Goal: Find contact information: Find contact information

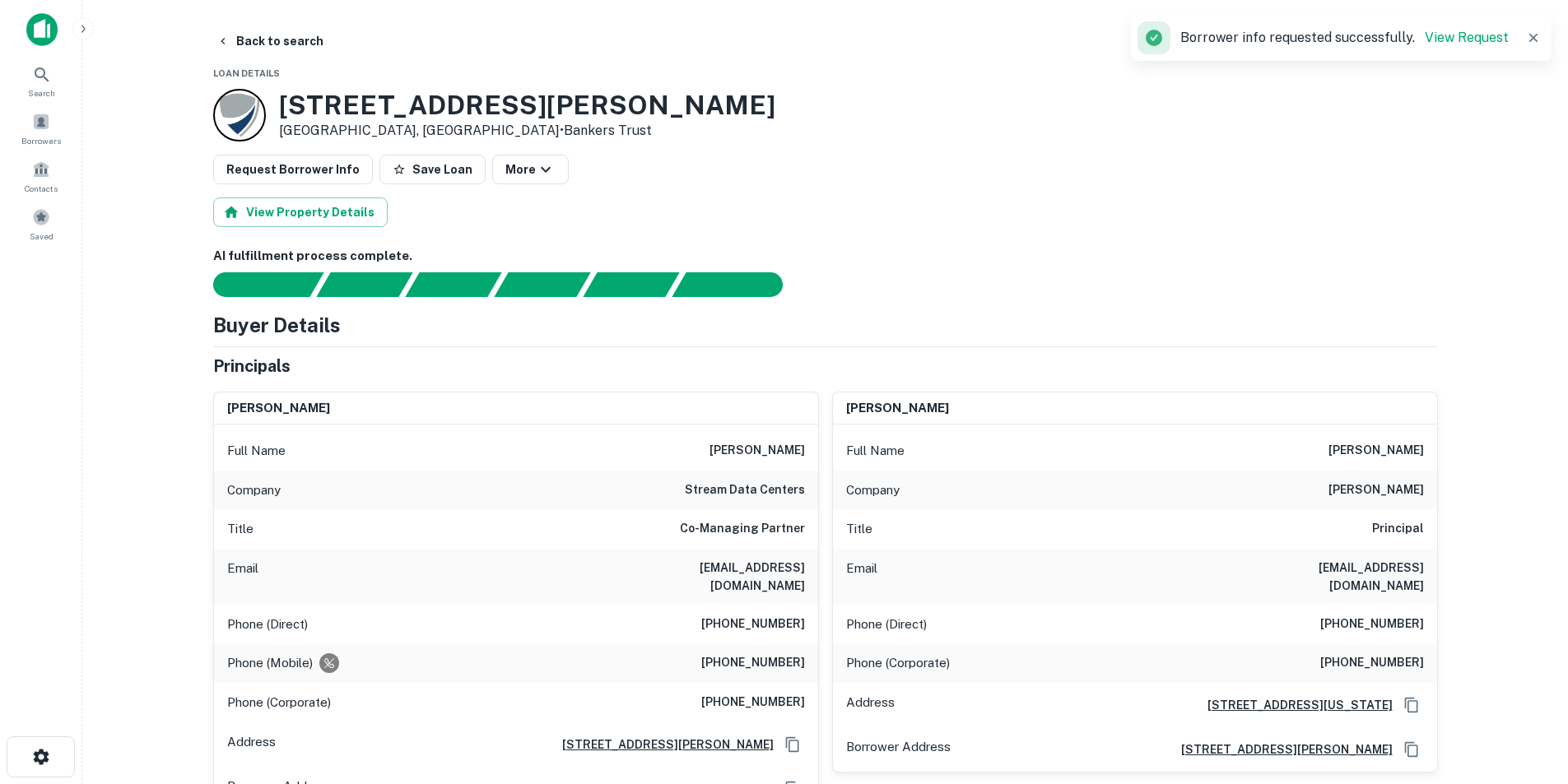
click at [328, 110] on h3 "2080 Lunt Ave" at bounding box center [527, 105] width 496 height 31
click at [320, 107] on h3 "2080 Lunt Ave" at bounding box center [527, 105] width 496 height 31
copy h3 "2080"
click at [62, 84] on div "Search" at bounding box center [41, 78] width 73 height 39
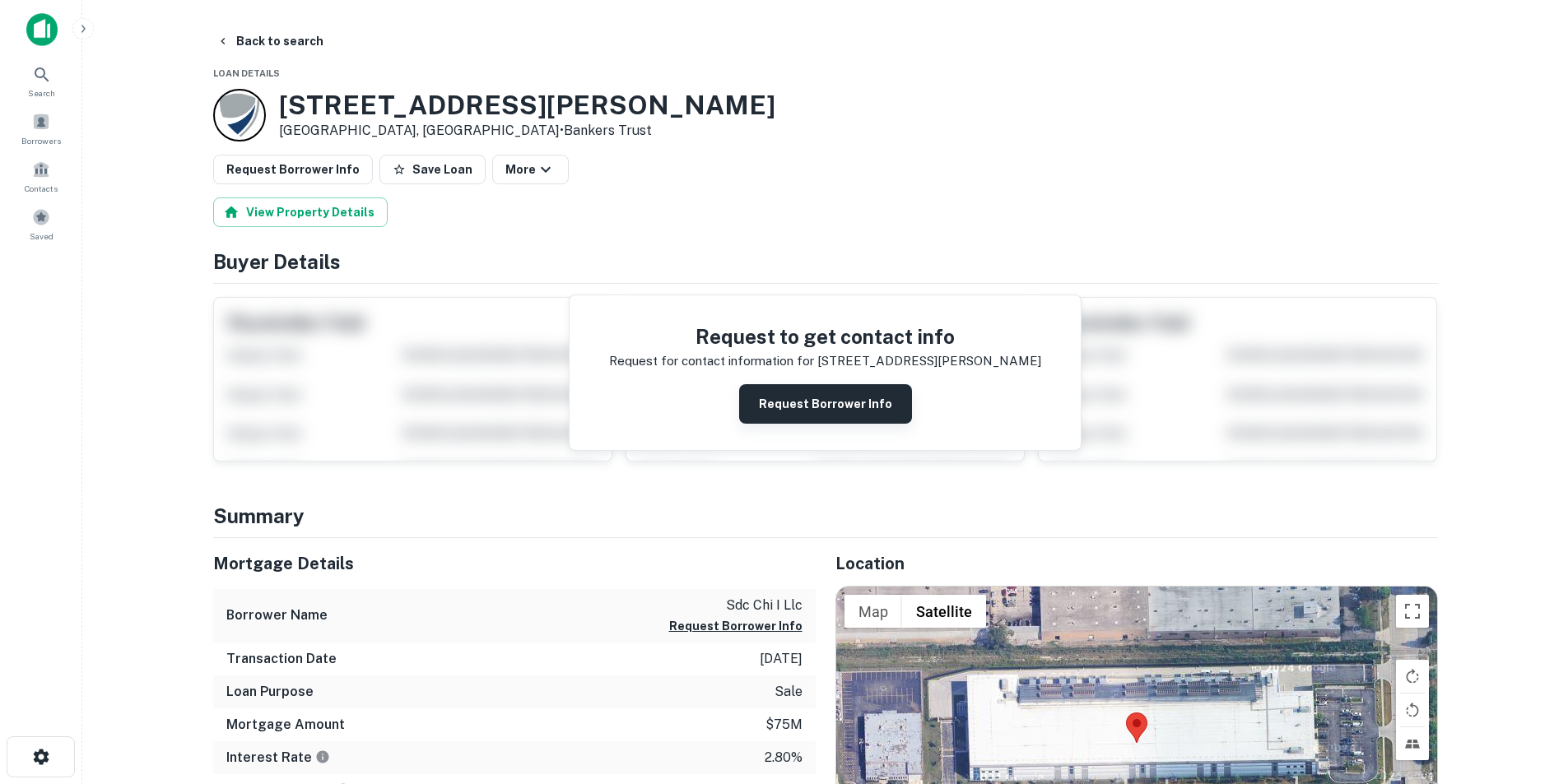
click at [835, 404] on button "Request Borrower Info" at bounding box center [825, 404] width 172 height 40
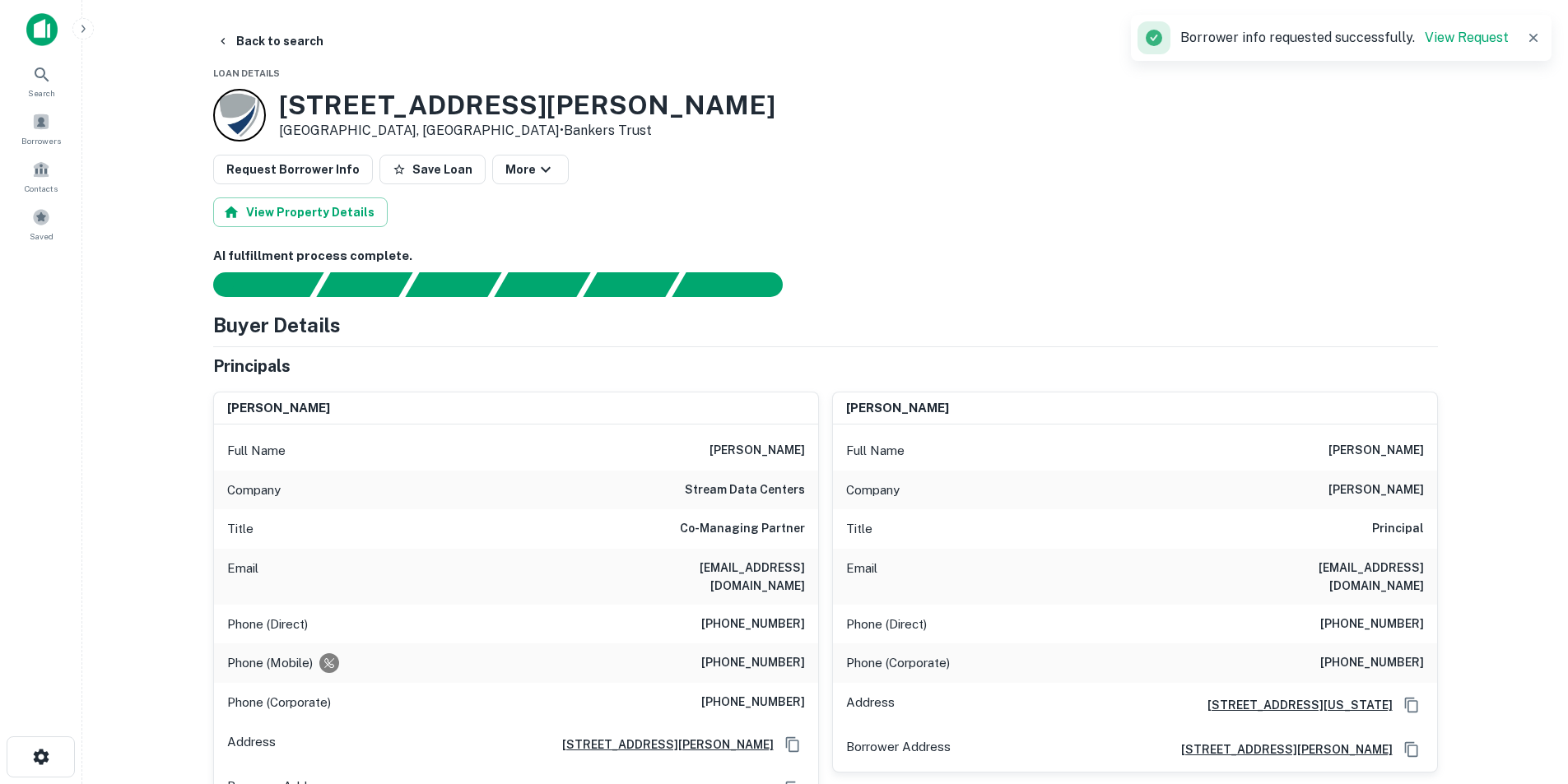
click at [780, 450] on h6 "paul r. moser" at bounding box center [758, 451] width 96 height 20
copy h6 "paul r. moser"
click at [745, 494] on h6 "stream data centers" at bounding box center [745, 490] width 121 height 20
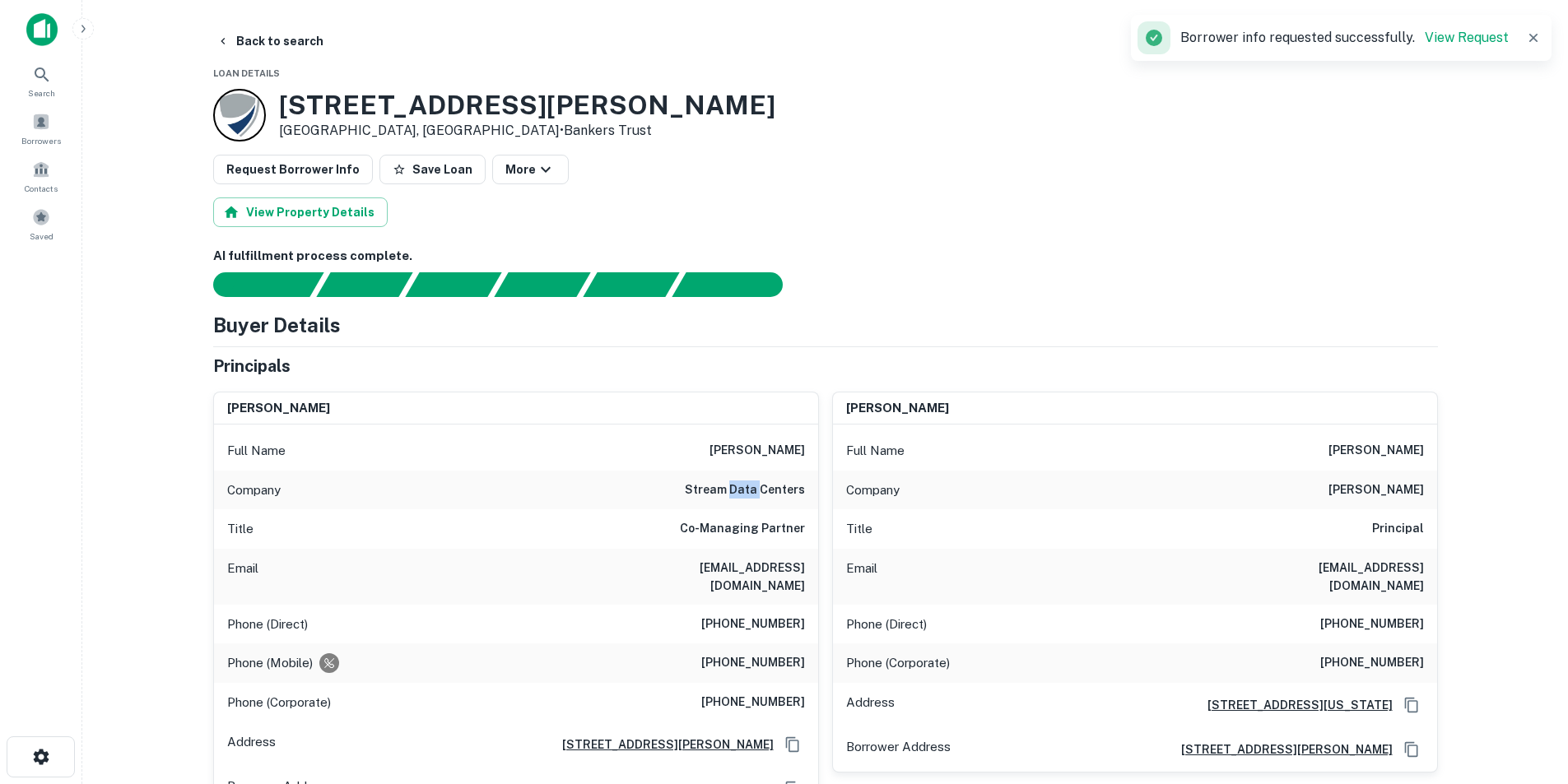
click at [745, 494] on h6 "stream data centers" at bounding box center [745, 490] width 121 height 20
copy h6 "stream data centers"
click at [812, 457] on div "Full Name paul r. moser" at bounding box center [516, 451] width 604 height 40
click at [740, 490] on h6 "stream data centers" at bounding box center [745, 490] width 121 height 20
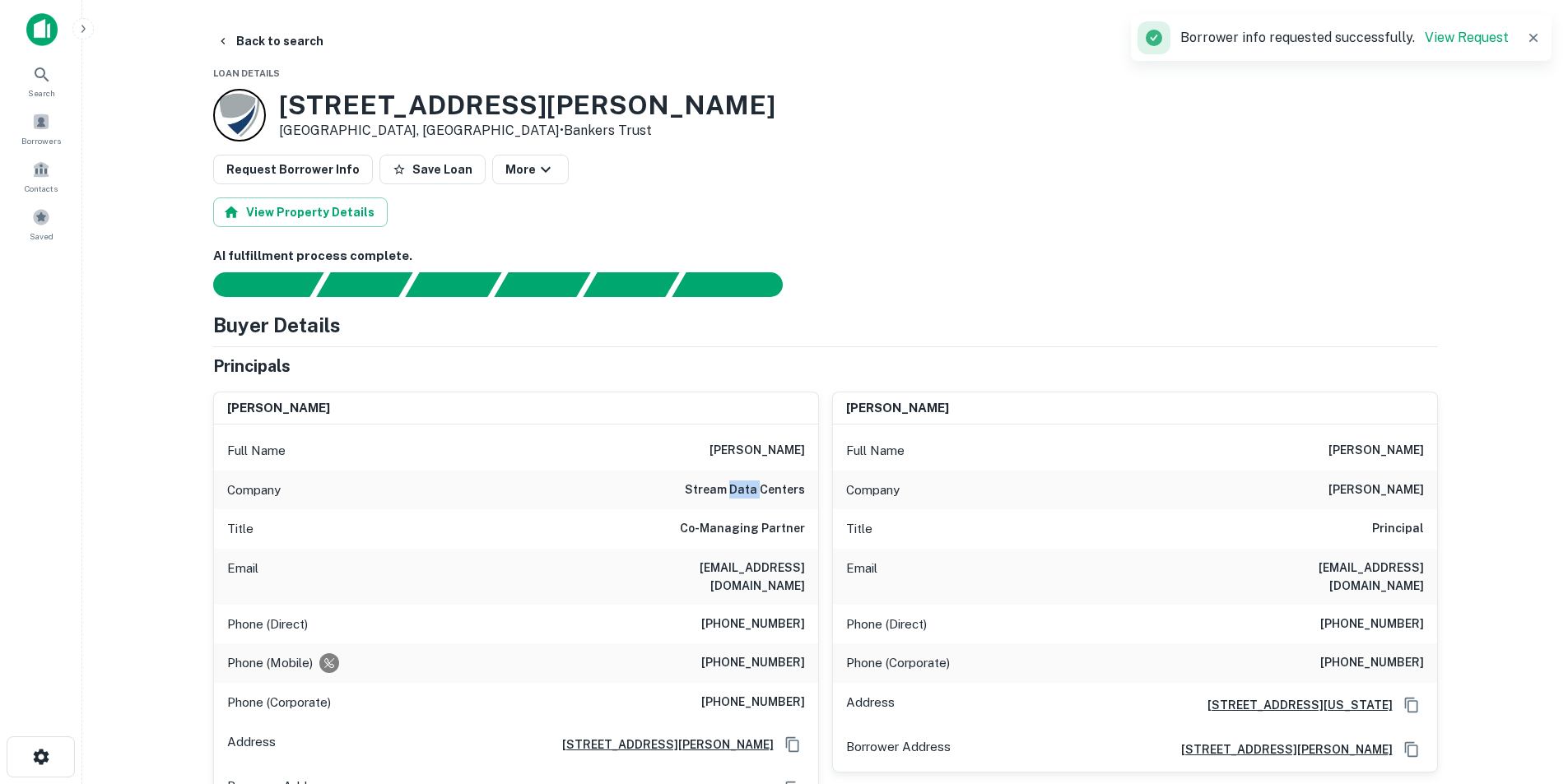
click at [740, 490] on h6 "stream data centers" at bounding box center [745, 490] width 121 height 20
copy h6 "stream data centers"
click at [1373, 564] on h6 "jfrey@mckoolsmith.com" at bounding box center [1326, 577] width 197 height 36
click at [1371, 564] on h6 "jfrey@mckoolsmith.com" at bounding box center [1326, 577] width 197 height 36
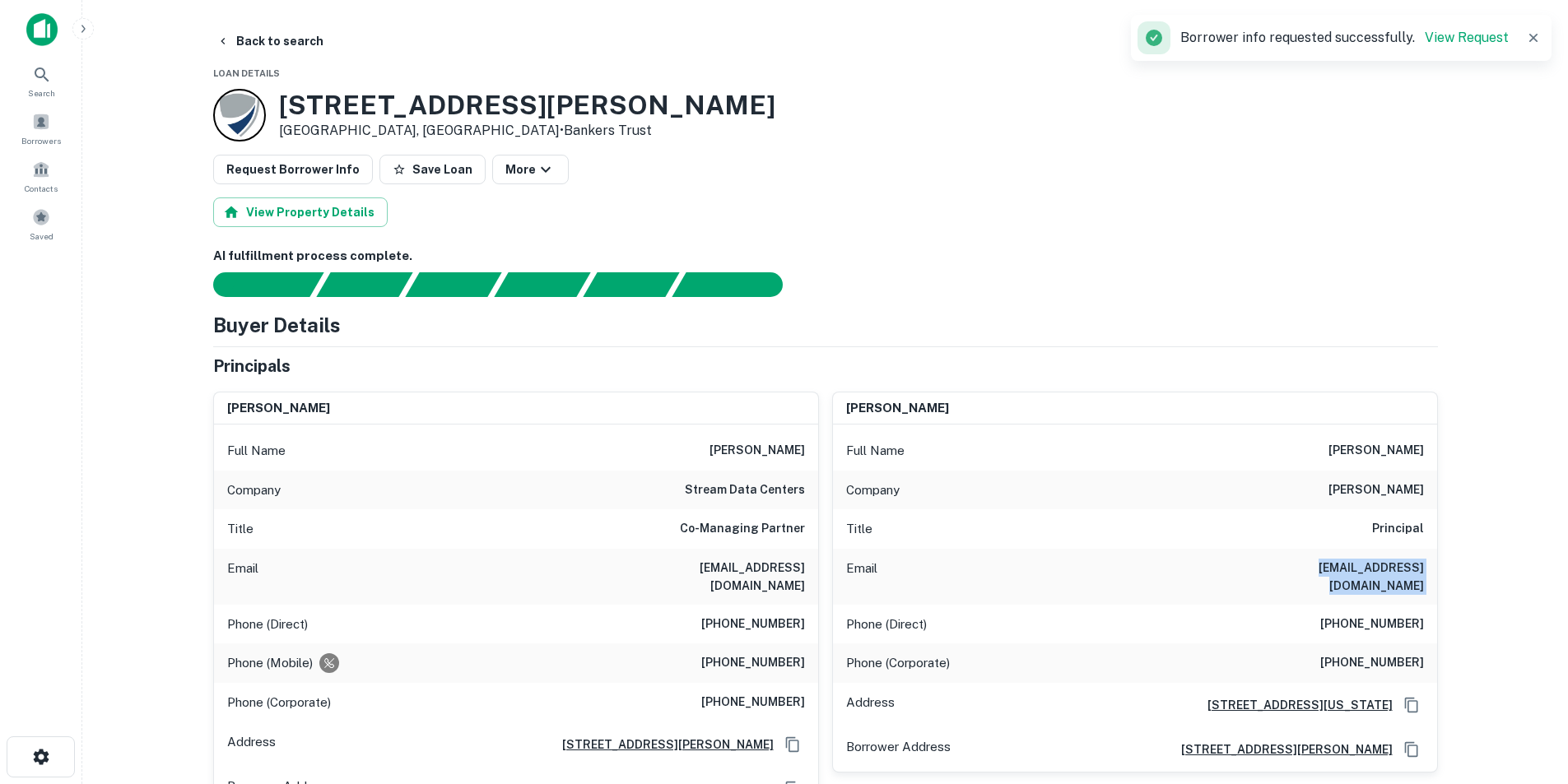
drag, startPoint x: 1371, startPoint y: 564, endPoint x: 1383, endPoint y: 565, distance: 12.0
click at [1372, 564] on h6 "jfrey@mckoolsmith.com" at bounding box center [1326, 577] width 197 height 36
copy h6 "jfrey@mckoolsmith.com"
click at [776, 456] on h6 "paul r. moser" at bounding box center [758, 451] width 96 height 20
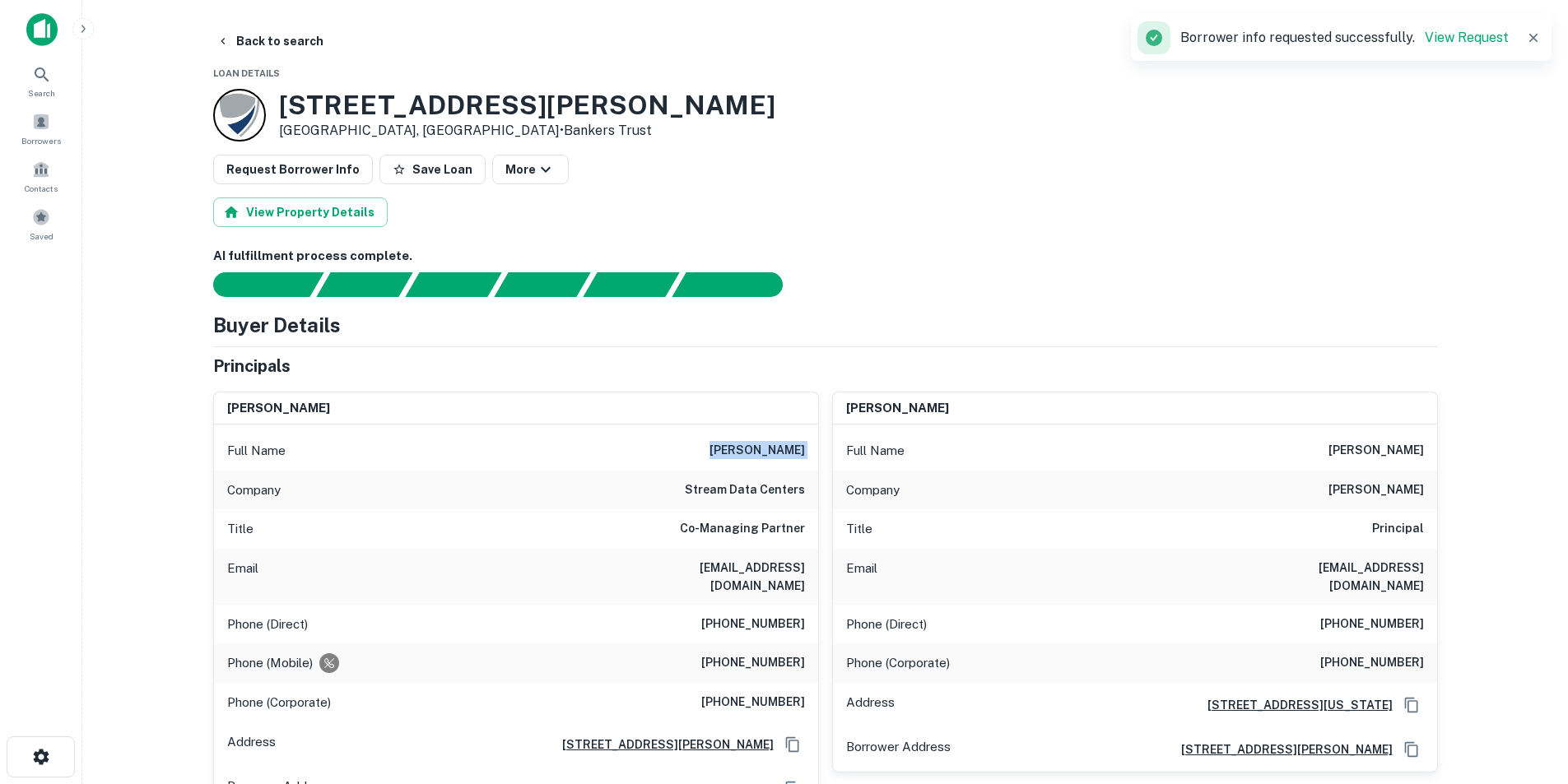
click at [776, 456] on h6 "paul r. moser" at bounding box center [758, 451] width 96 height 20
copy h6 "paul r. moser"
click at [774, 566] on h6 "pmoser@streamdatacenters.com" at bounding box center [707, 577] width 197 height 36
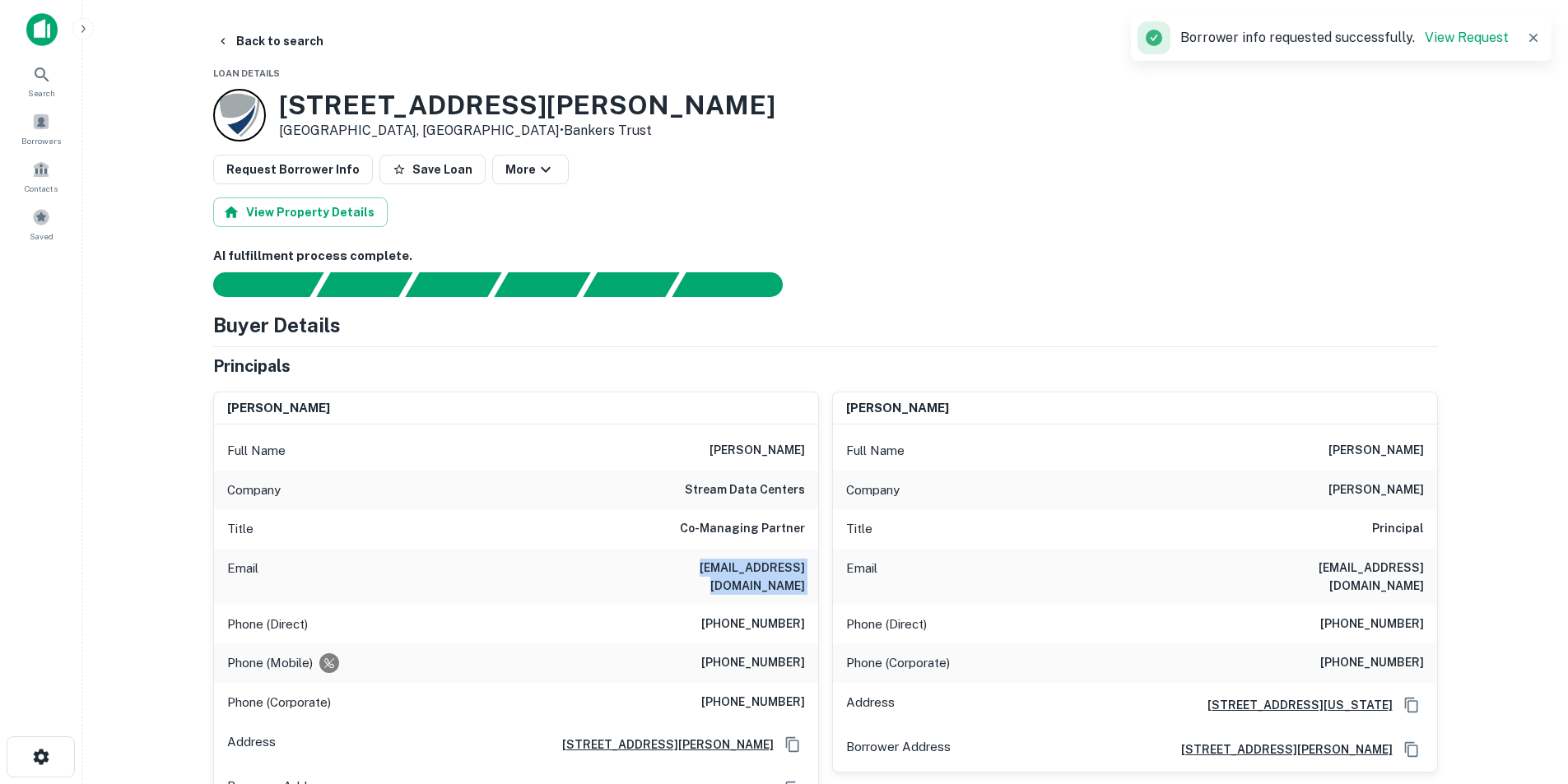
copy h6 "pmoser@streamdatacenters.com"
click at [34, 83] on div "Search" at bounding box center [41, 81] width 73 height 45
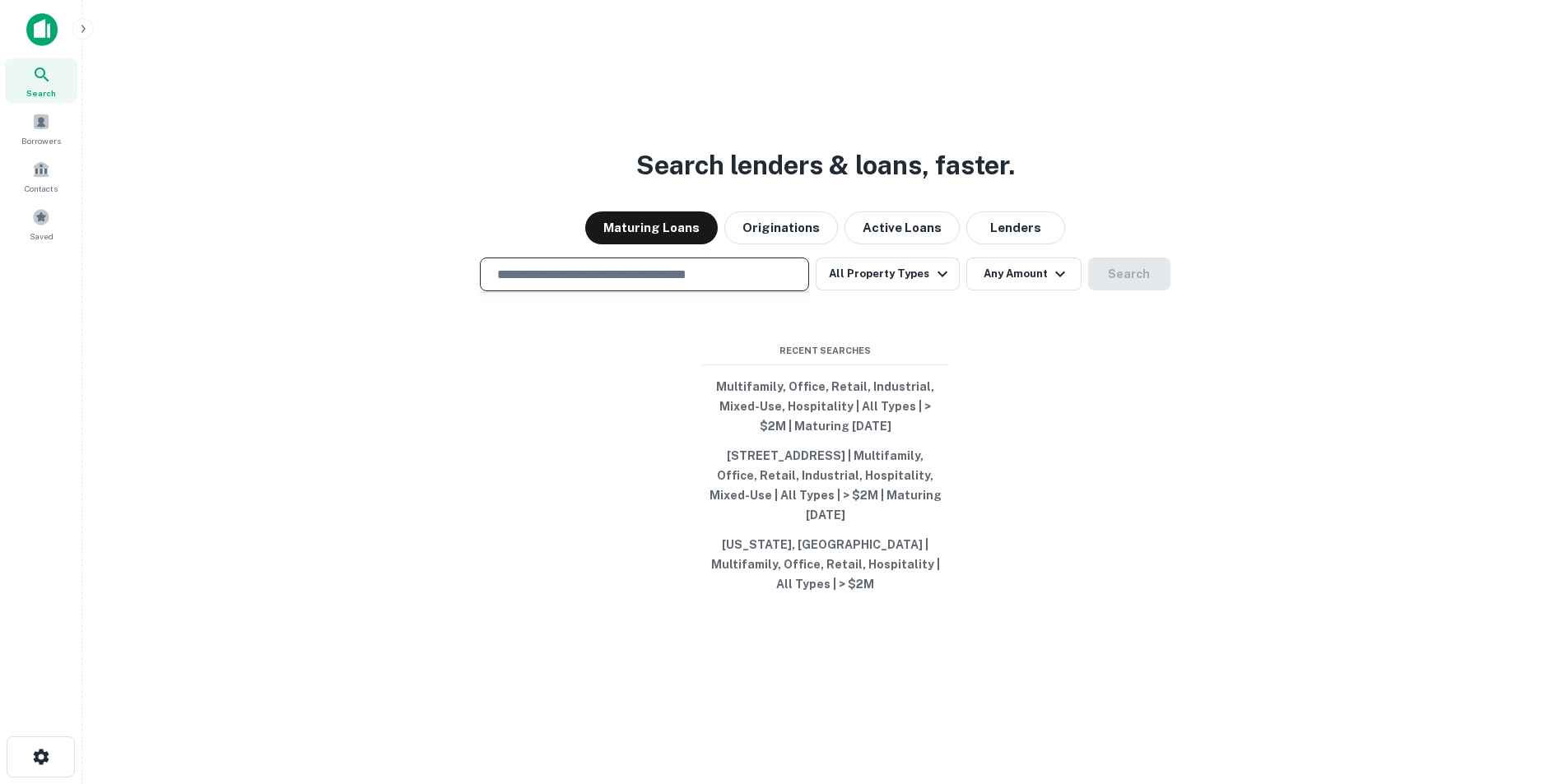
type input "**********"
